Goal: Task Accomplishment & Management: Use online tool/utility

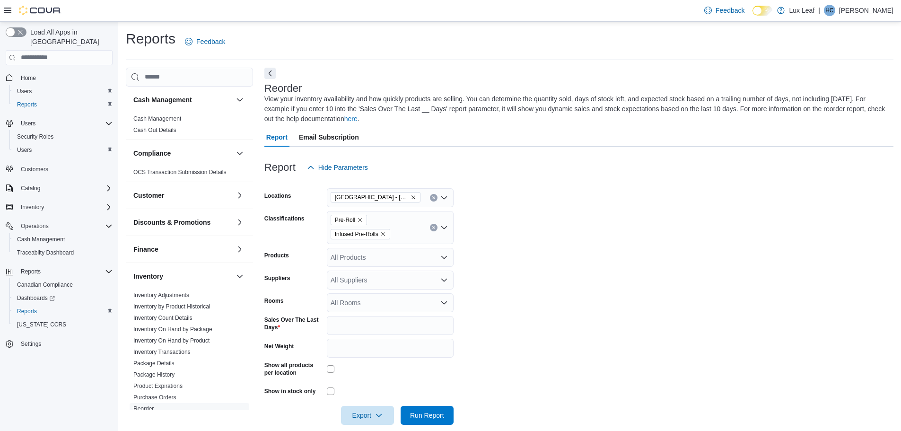
click at [433, 228] on icon "Clear input" at bounding box center [434, 228] width 4 height 4
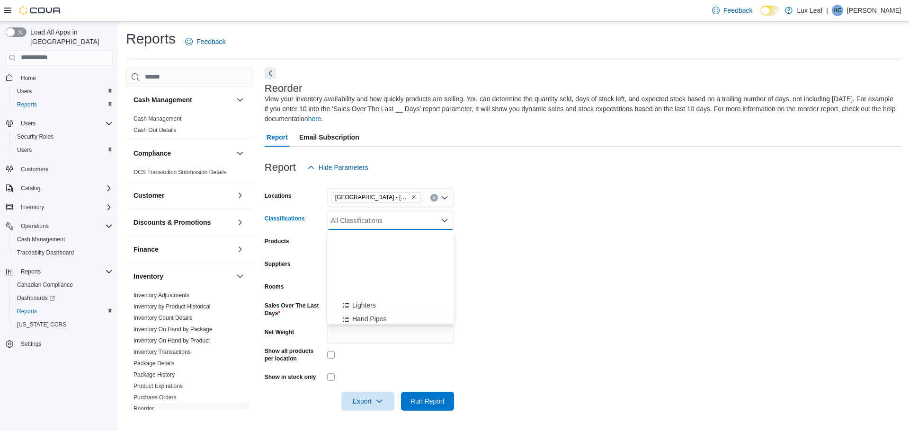
scroll to position [189, 0]
click at [365, 293] on span "Flower" at bounding box center [357, 294] width 20 height 9
click at [494, 289] on form "Locations [GEOGRAPHIC_DATA] - [GEOGRAPHIC_DATA] Classifications Flower Combo bo…" at bounding box center [583, 294] width 636 height 234
click at [380, 405] on span "Export" at bounding box center [368, 400] width 42 height 19
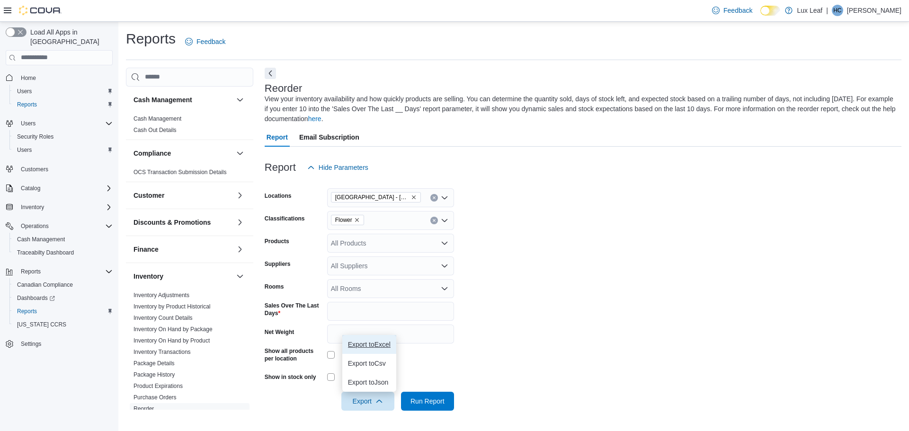
click at [387, 344] on span "Export to Excel" at bounding box center [369, 345] width 43 height 8
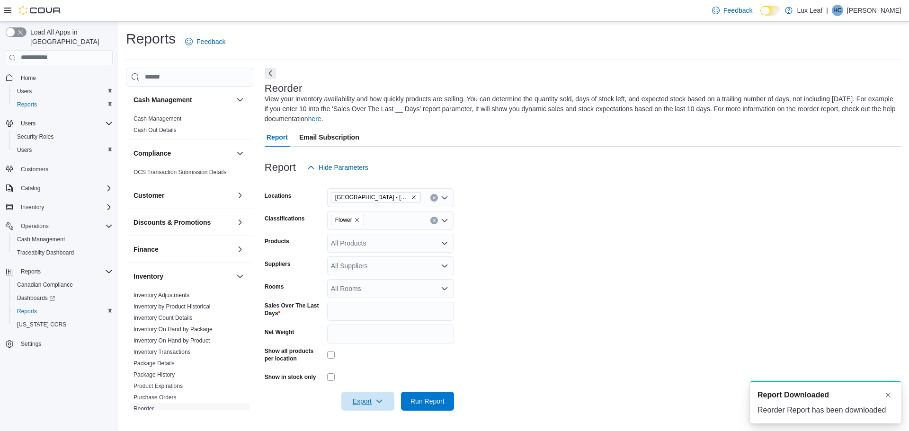
scroll to position [0, 0]
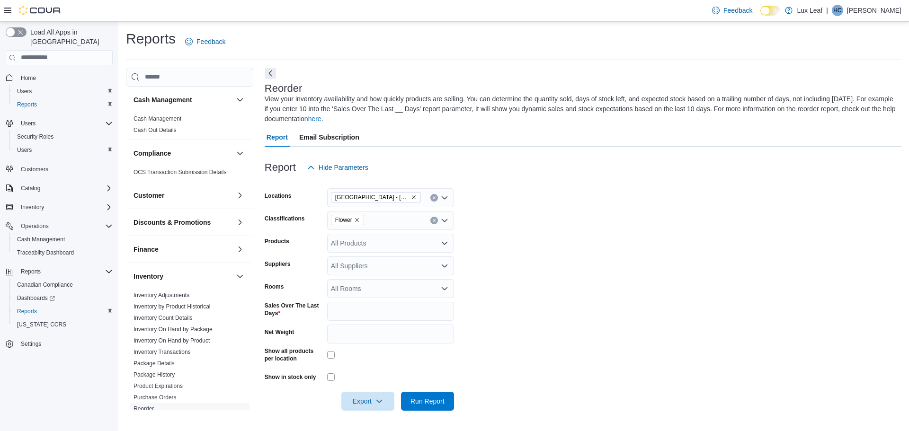
click at [359, 221] on icon "Remove Flower from selection in this group" at bounding box center [357, 220] width 6 height 6
click at [365, 264] on div "Vapes" at bounding box center [390, 262] width 115 height 9
click at [592, 294] on form "Locations [GEOGRAPHIC_DATA] - [GEOGRAPHIC_DATA] Classifications Vapes Combo box…" at bounding box center [583, 294] width 636 height 234
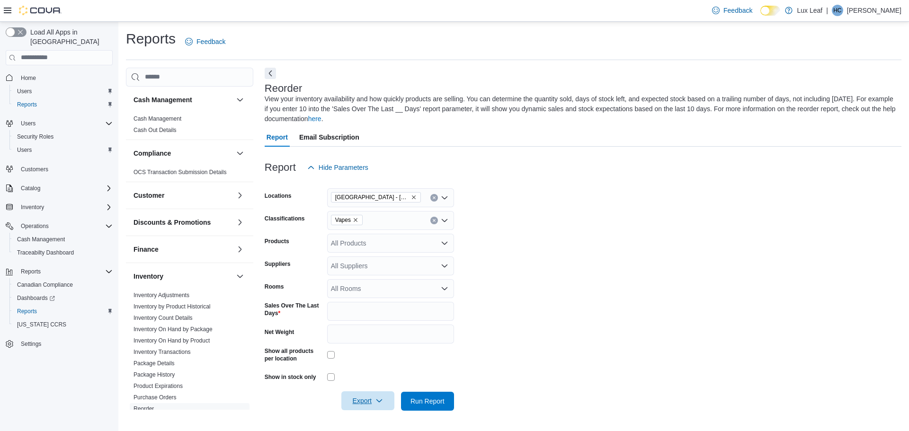
click at [378, 396] on span "Export" at bounding box center [368, 400] width 42 height 19
click at [377, 344] on span "Export to Excel" at bounding box center [369, 345] width 43 height 8
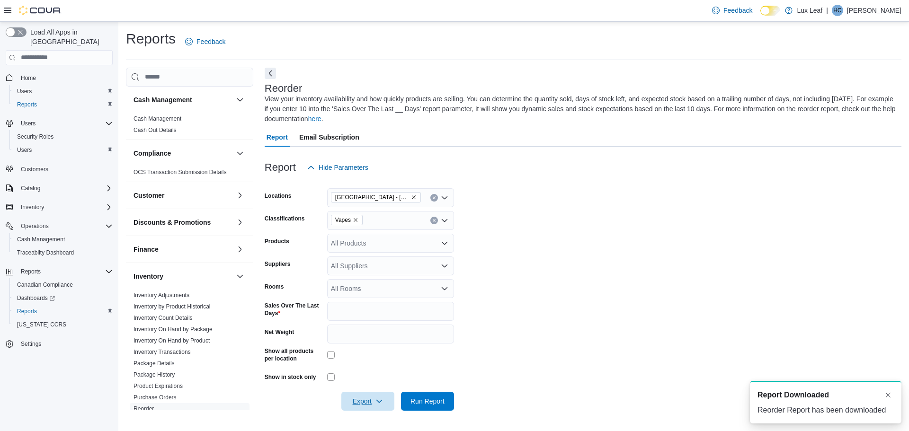
scroll to position [0, 0]
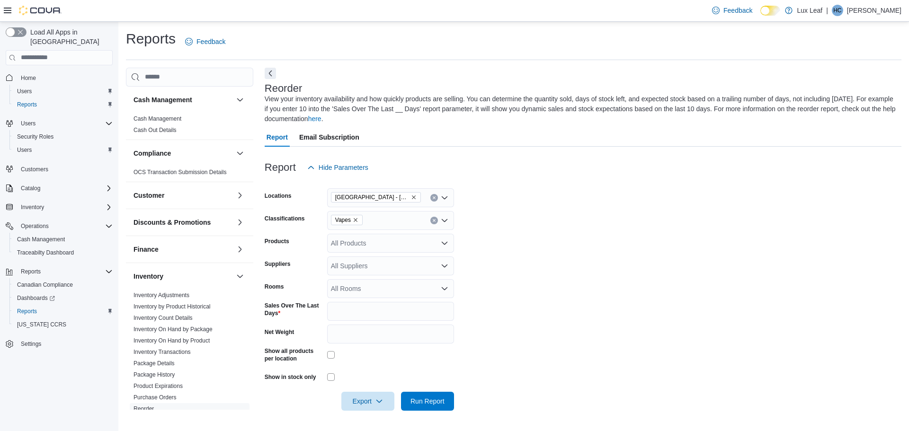
click at [356, 219] on icon "Remove Vapes from selection in this group" at bounding box center [355, 220] width 4 height 4
click at [353, 291] on span "OIl" at bounding box center [351, 289] width 9 height 9
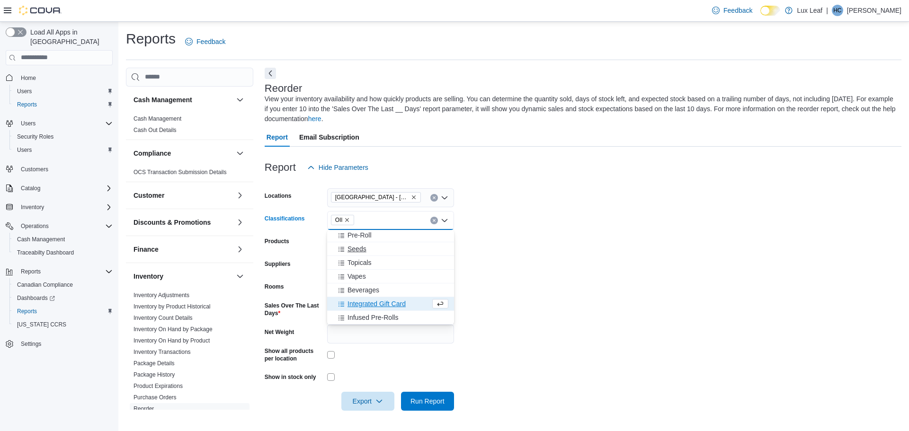
click at [361, 250] on span "Seeds" at bounding box center [356, 248] width 19 height 9
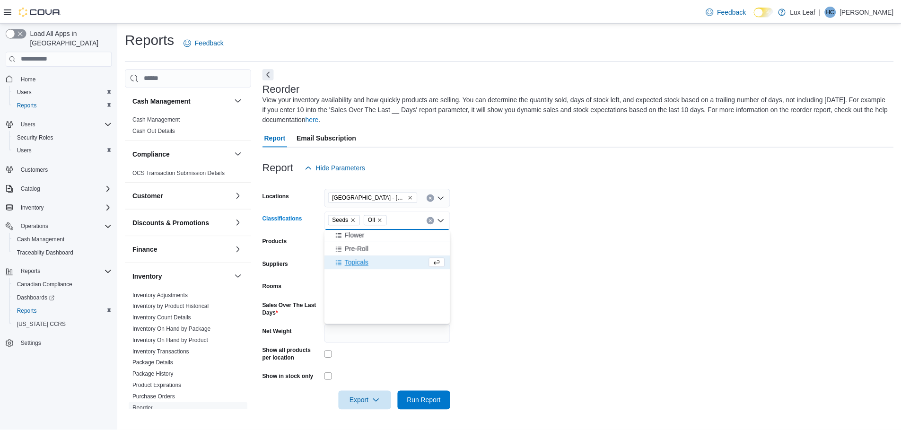
scroll to position [154, 0]
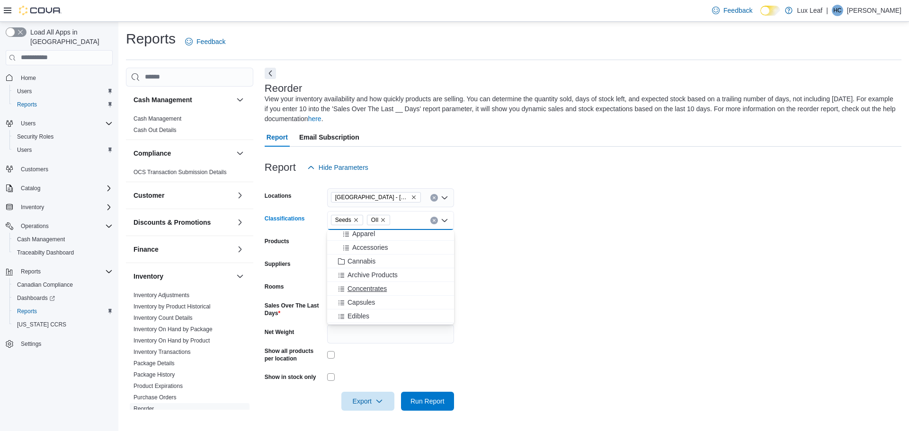
click at [371, 289] on span "Concentrates" at bounding box center [366, 288] width 39 height 9
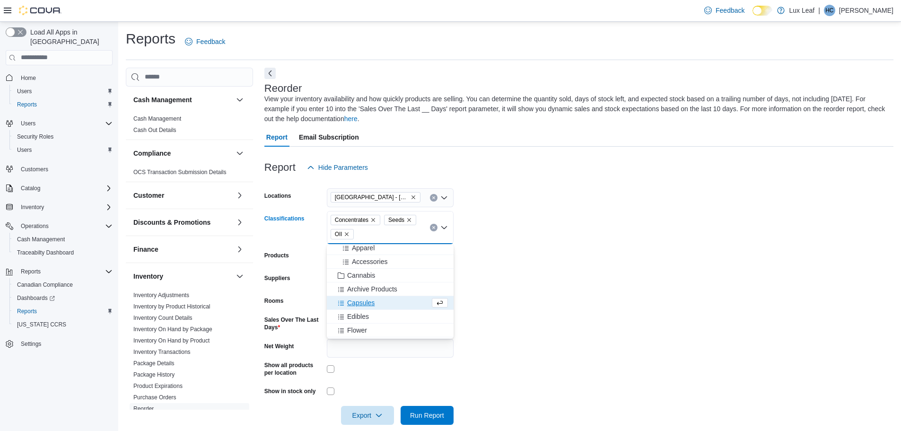
click at [366, 304] on span "Capsules" at bounding box center [360, 302] width 27 height 9
click at [582, 255] on form "Locations [GEOGRAPHIC_DATA] - [GEOGRAPHIC_DATA] Classifications Concentrates Ca…" at bounding box center [579, 301] width 629 height 248
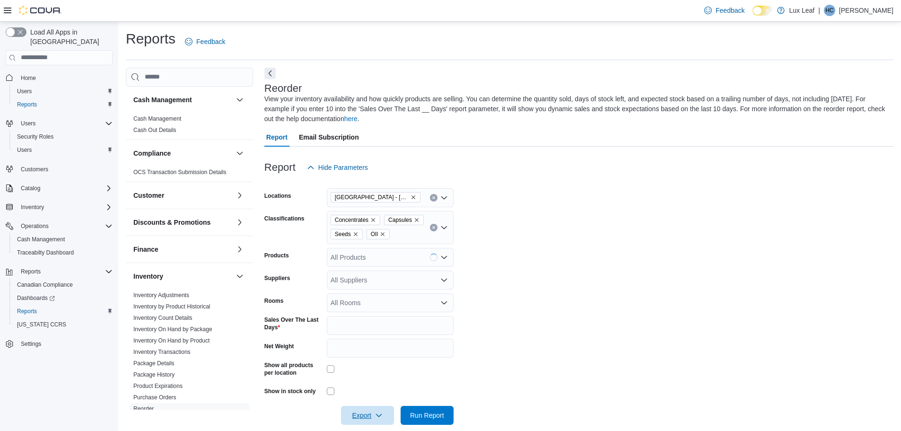
drag, startPoint x: 384, startPoint y: 415, endPoint x: 381, endPoint y: 333, distance: 82.4
click at [384, 415] on span "Export" at bounding box center [368, 415] width 42 height 19
click at [381, 361] on span "Export to Excel" at bounding box center [369, 359] width 43 height 8
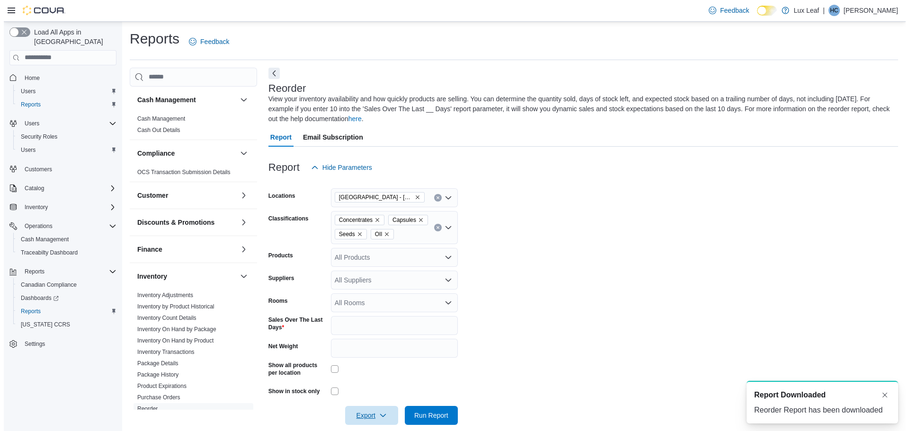
scroll to position [0, 0]
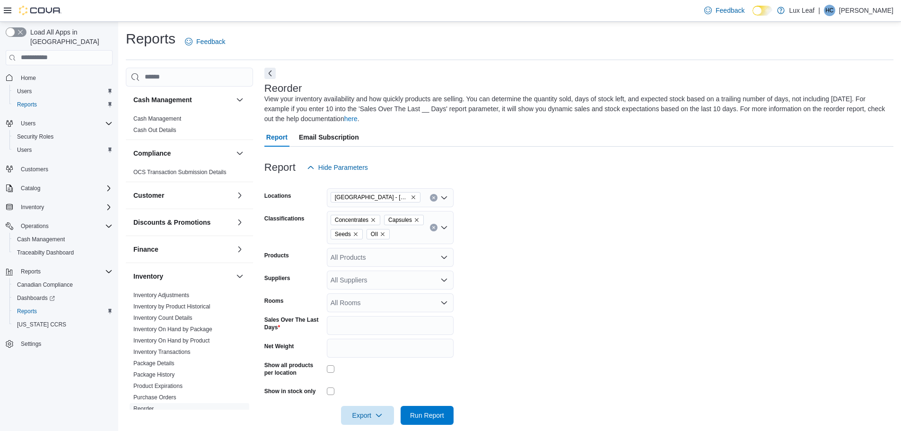
click at [433, 229] on icon "Clear input" at bounding box center [434, 228] width 4 height 4
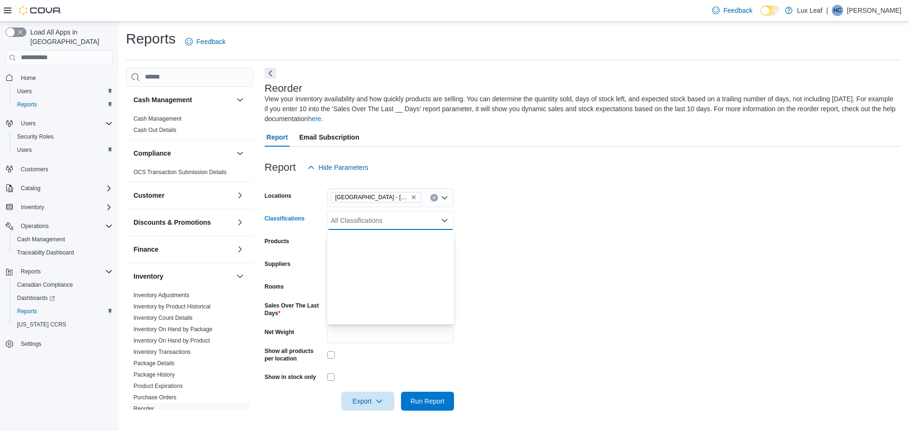
scroll to position [189, 0]
click at [358, 282] on span "Edibles" at bounding box center [358, 280] width 22 height 9
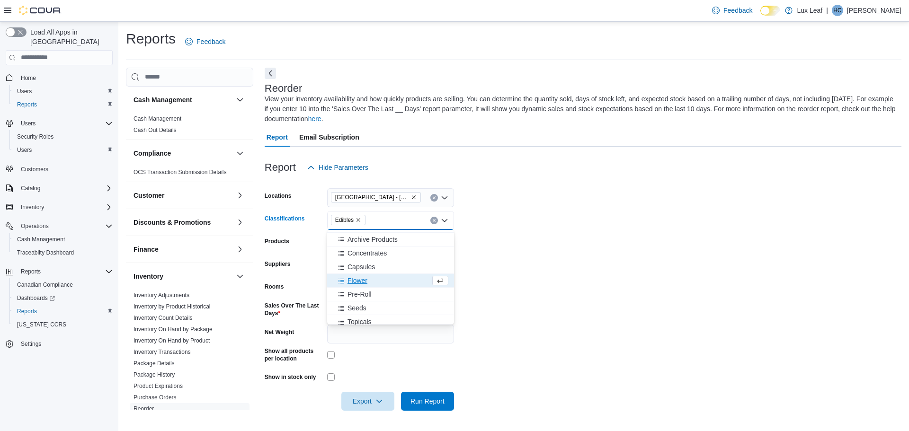
click at [564, 278] on form "Locations [GEOGRAPHIC_DATA] - [GEOGRAPHIC_DATA] Classifications Edibles Combo b…" at bounding box center [583, 294] width 636 height 234
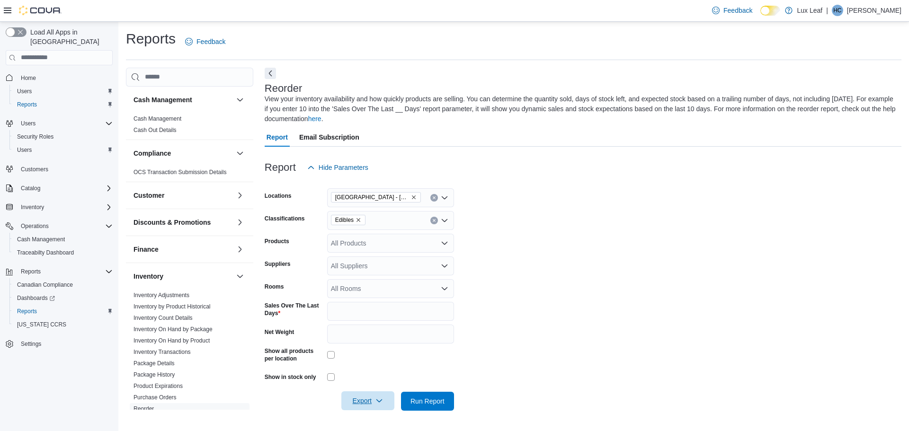
click at [378, 398] on icon "button" at bounding box center [379, 401] width 8 height 8
click at [375, 345] on span "Export to Excel" at bounding box center [369, 345] width 43 height 8
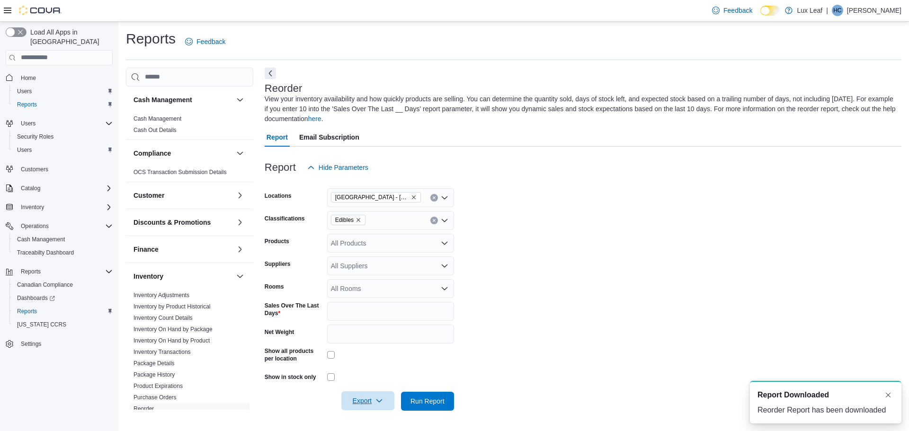
scroll to position [0, 0]
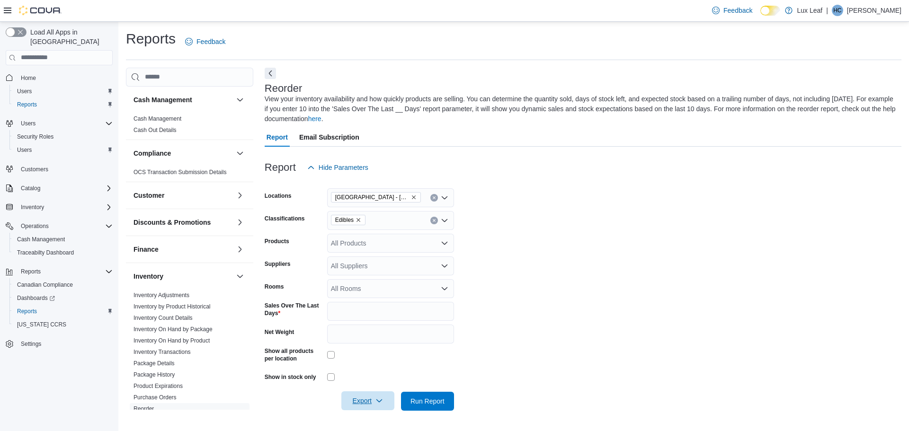
click at [432, 222] on icon "Clear input" at bounding box center [434, 221] width 4 height 4
click at [364, 312] on span "Beverages" at bounding box center [363, 315] width 32 height 9
click at [587, 295] on form "Locations [GEOGRAPHIC_DATA] - [GEOGRAPHIC_DATA] Classifications Beverages Combo…" at bounding box center [583, 294] width 636 height 234
click at [382, 397] on span "Export" at bounding box center [368, 400] width 42 height 19
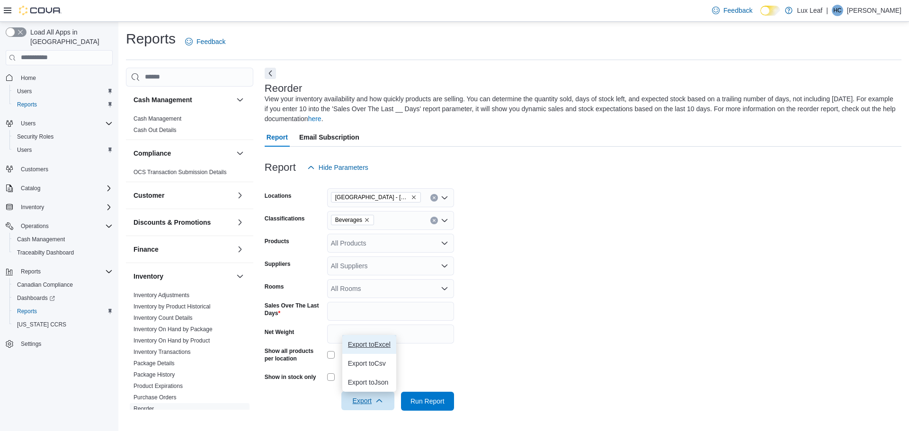
click at [377, 343] on span "Export to Excel" at bounding box center [369, 345] width 43 height 8
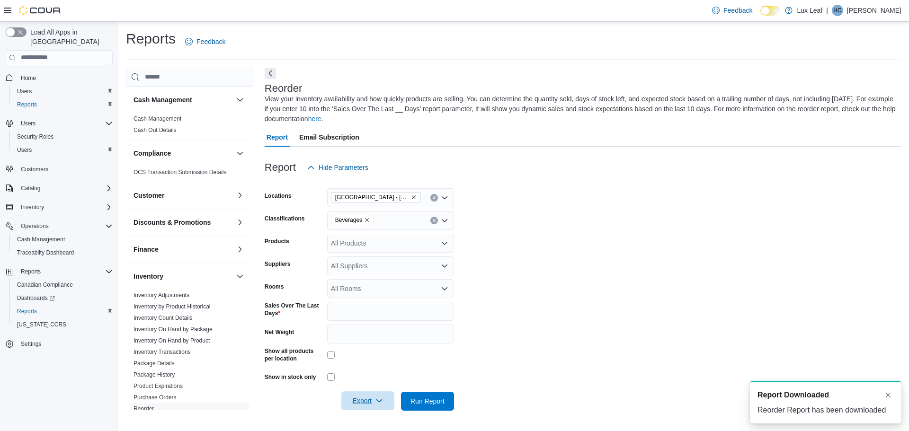
scroll to position [0, 0]
